Goal: Information Seeking & Learning: Learn about a topic

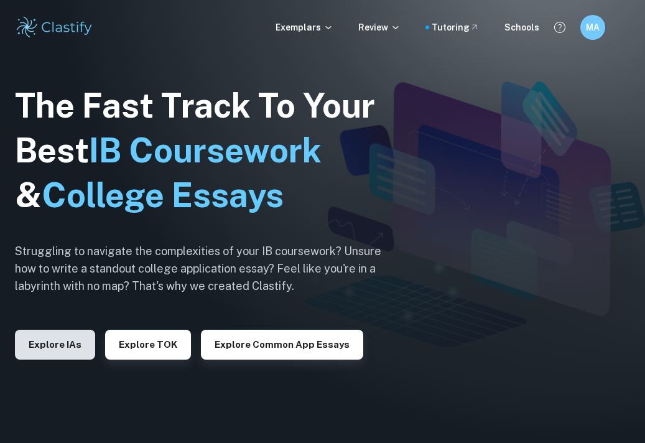
click at [63, 354] on button "Explore IAs" at bounding box center [55, 345] width 80 height 30
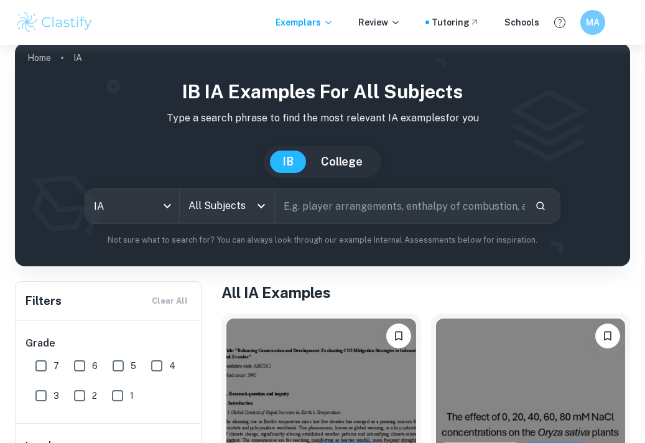
scroll to position [13, 0]
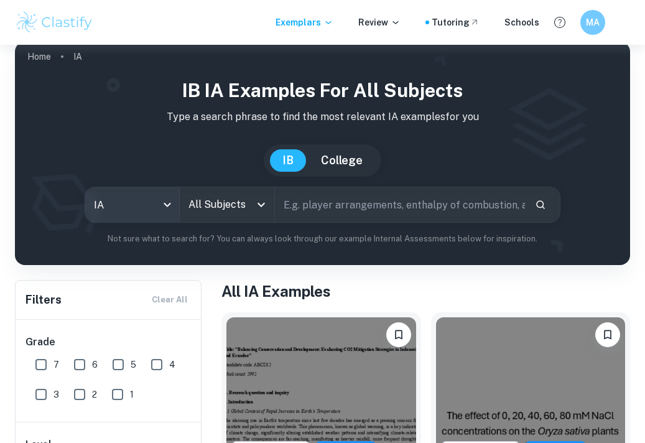
click at [155, 197] on body "We value your privacy We use cookies to enhance your browsing experience, serve…" at bounding box center [322, 253] width 645 height 443
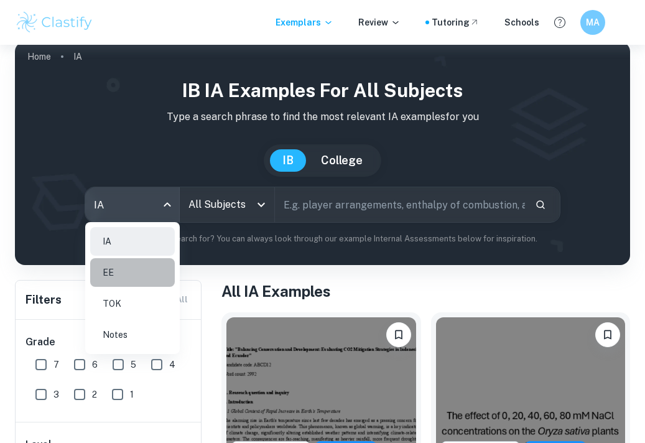
click at [137, 265] on li "EE" at bounding box center [132, 272] width 85 height 29
click at [271, 184] on div at bounding box center [322, 221] width 645 height 443
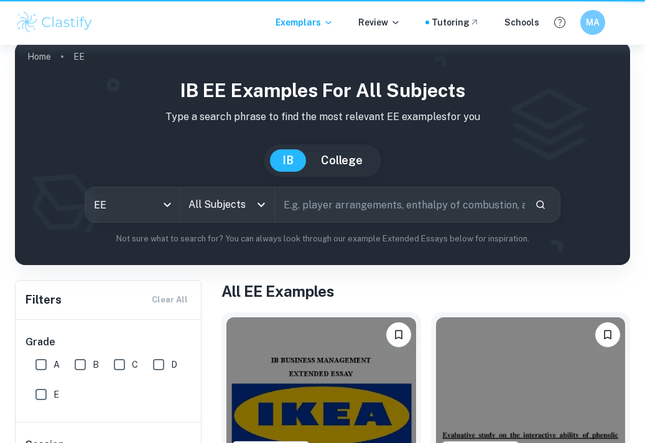
type input "ee"
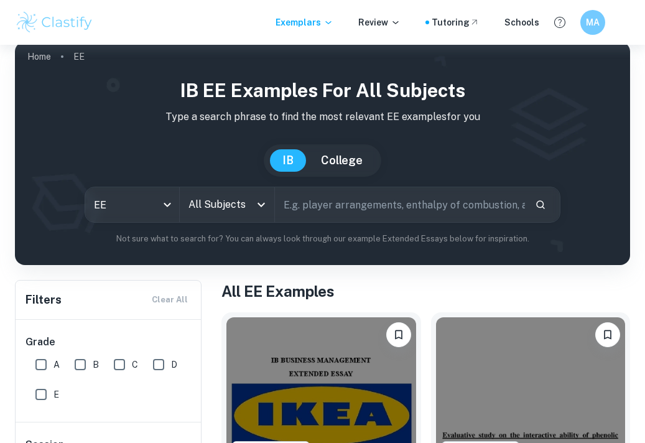
click at [257, 199] on div "EE ee All Subjects All Subjects ​" at bounding box center [323, 205] width 477 height 36
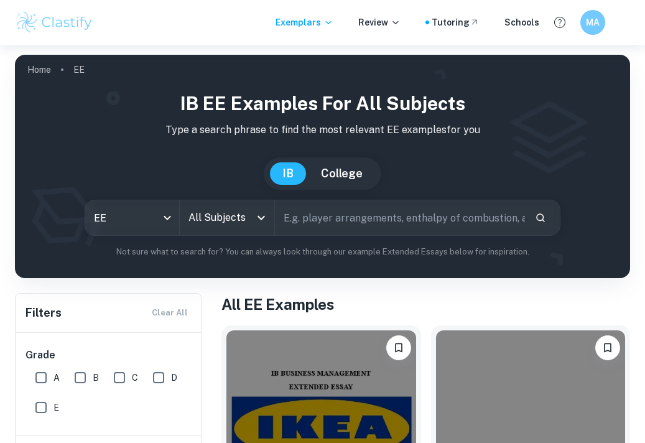
click at [248, 218] on input "All Subjects" at bounding box center [217, 218] width 65 height 24
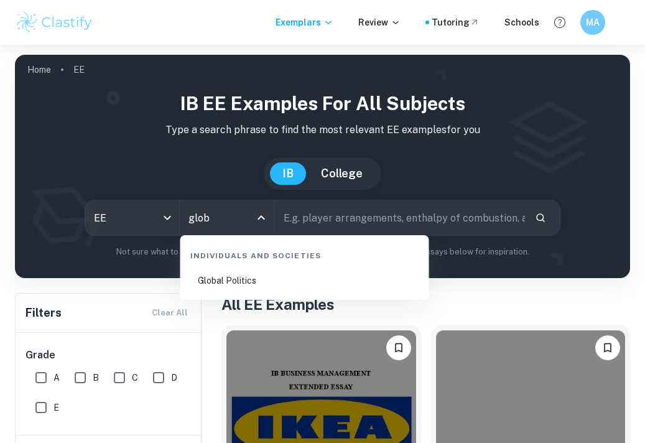
click at [208, 278] on li "Global Politics" at bounding box center [304, 280] width 239 height 29
type input "Global Politics"
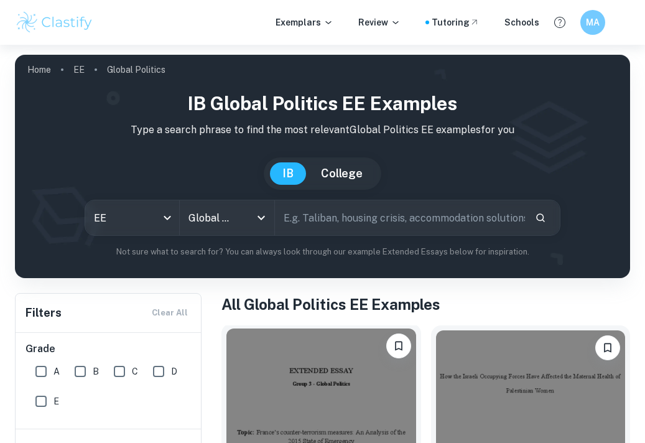
scroll to position [13, 0]
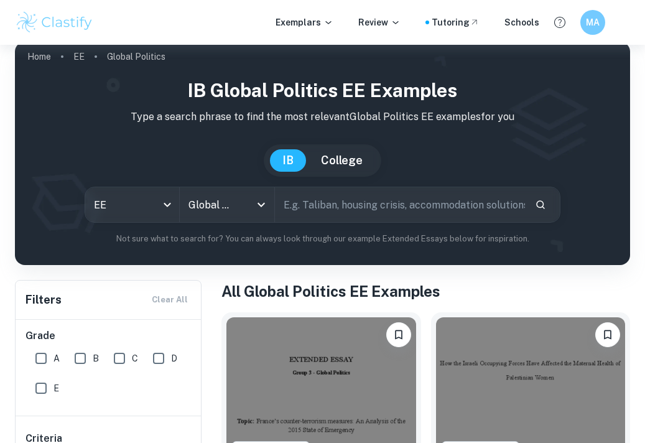
click at [353, 209] on input "text" at bounding box center [400, 204] width 250 height 35
type input "Indo-Pak"
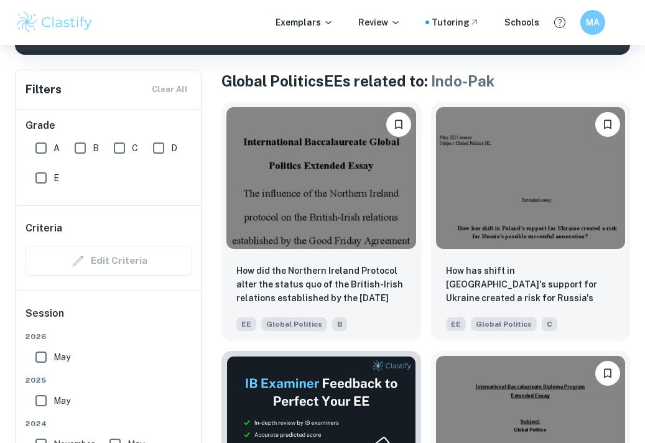
scroll to position [210, 0]
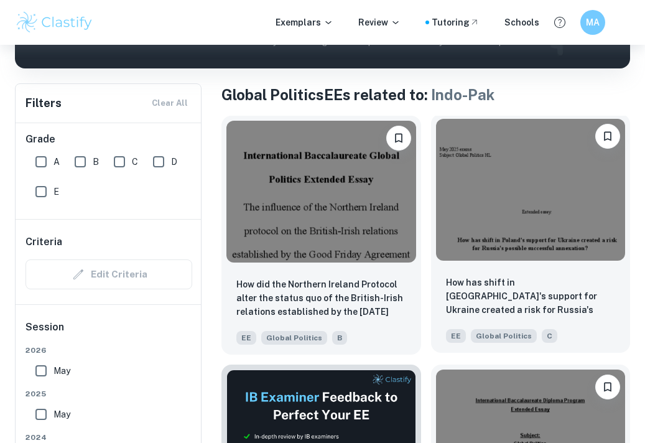
click at [495, 233] on img at bounding box center [531, 190] width 190 height 142
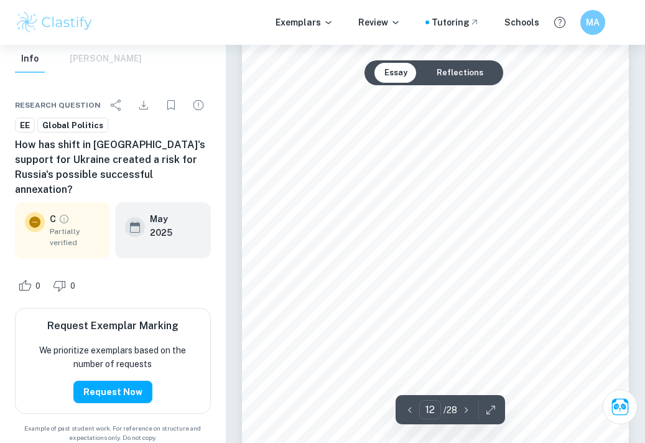
scroll to position [5690, 0]
type input "14"
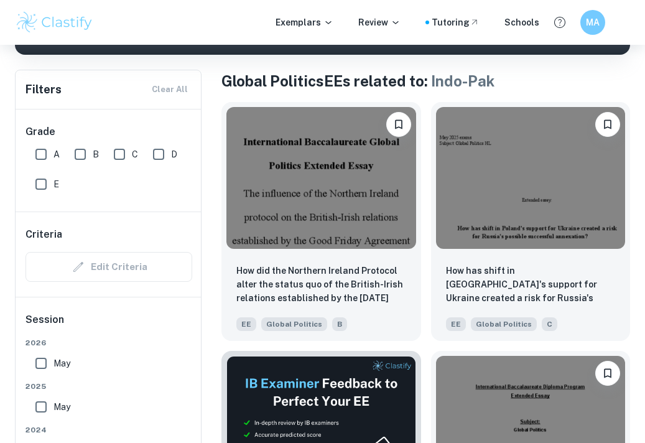
scroll to position [85, 0]
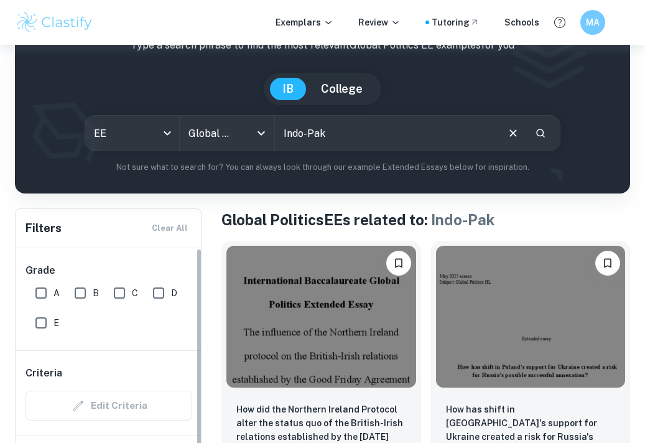
click at [40, 294] on input "A" at bounding box center [41, 293] width 25 height 25
checkbox input "true"
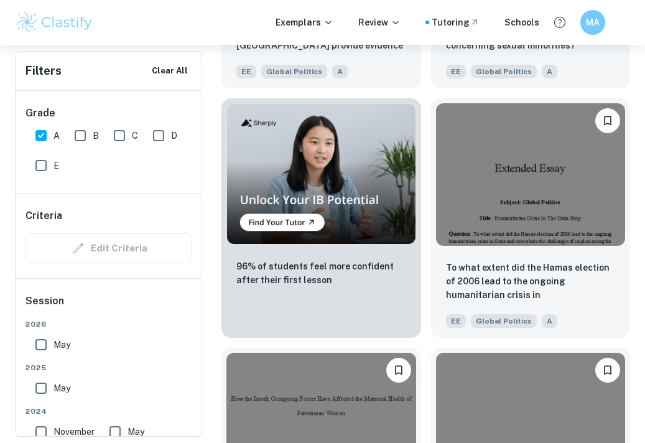
scroll to position [908, 0]
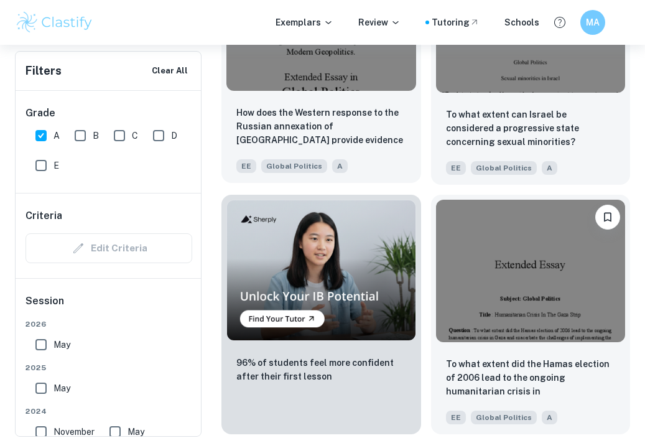
click at [359, 92] on div at bounding box center [321, 20] width 200 height 152
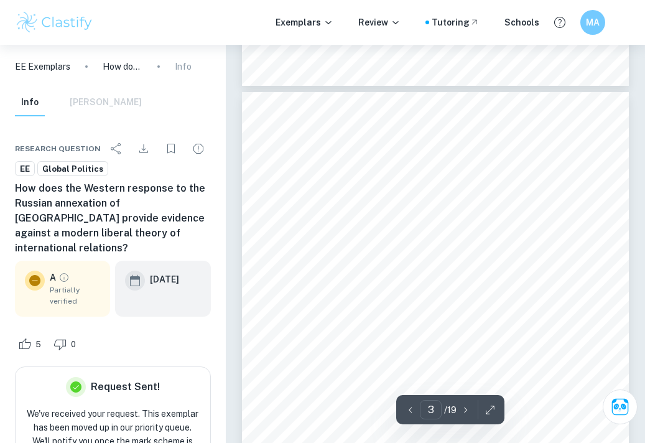
scroll to position [1161, 0]
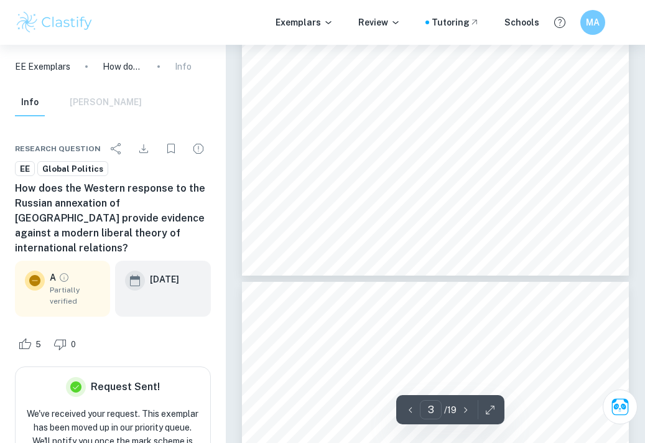
type input "4"
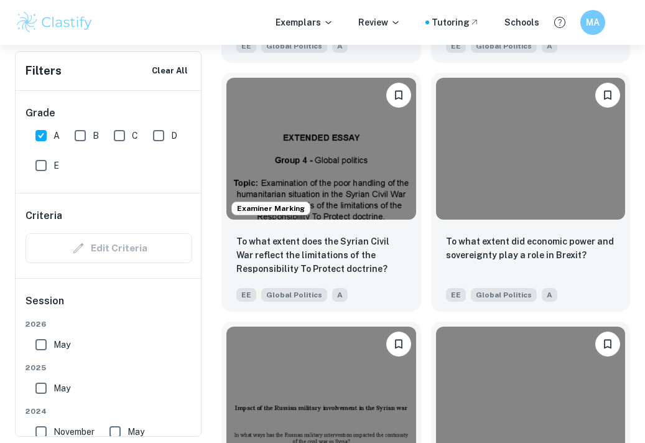
scroll to position [1530, 0]
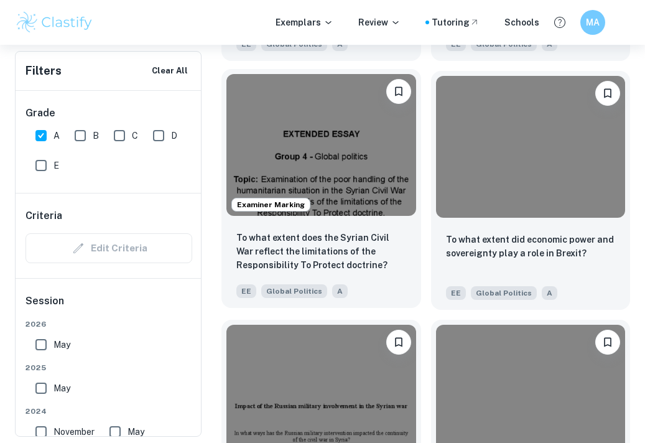
click at [349, 186] on img at bounding box center [321, 145] width 190 height 142
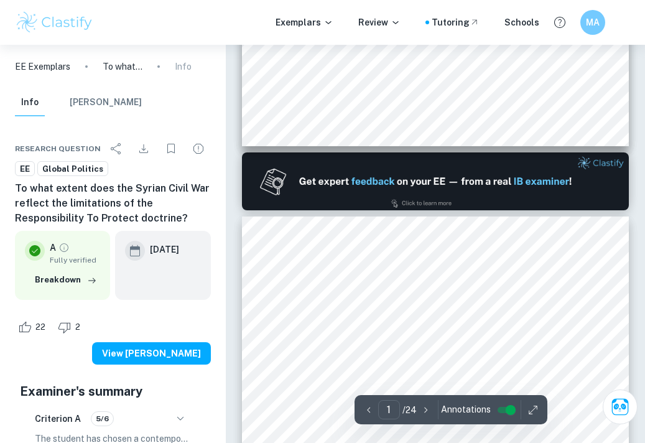
type input "2"
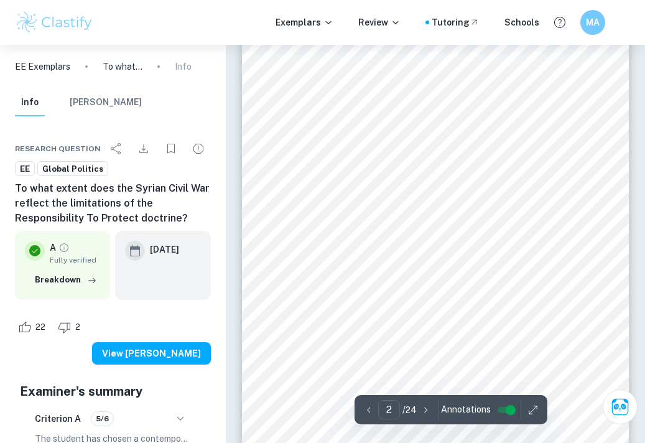
scroll to position [648, 0]
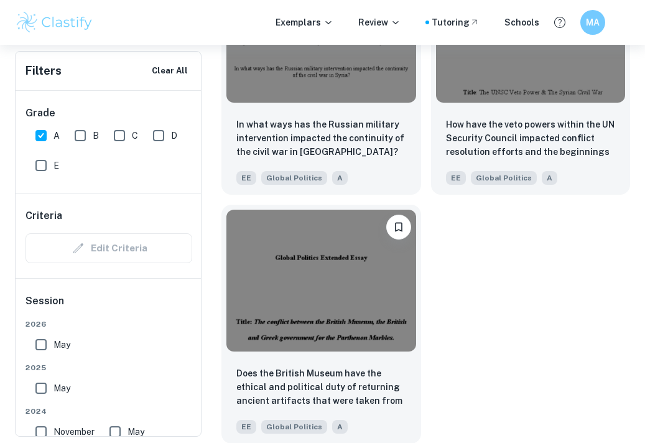
scroll to position [1895, 0]
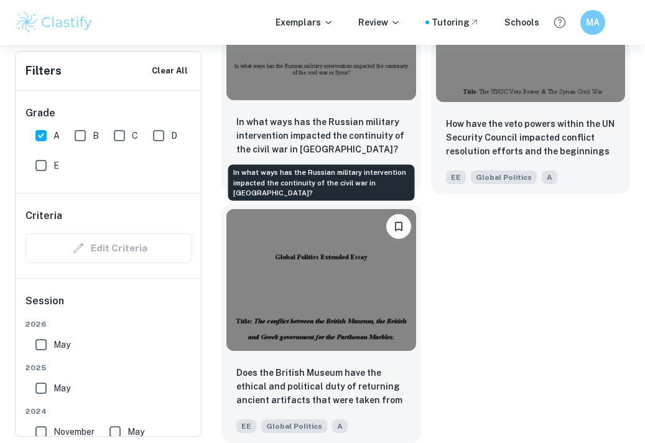
click at [389, 147] on p "In what ways has the Russian military intervention impacted the continuity of t…" at bounding box center [321, 135] width 170 height 41
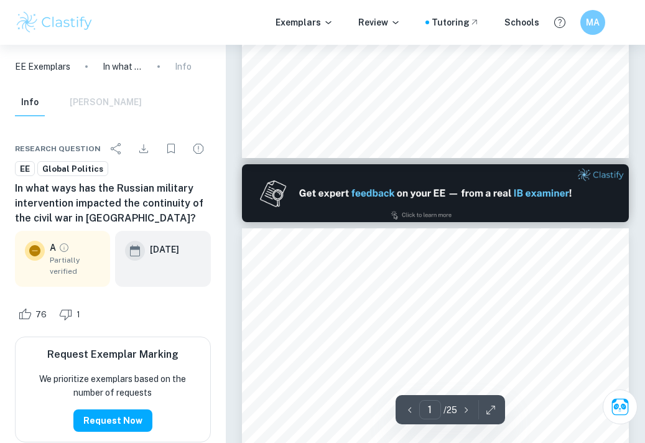
type input "2"
